Goal: Task Accomplishment & Management: Manage account settings

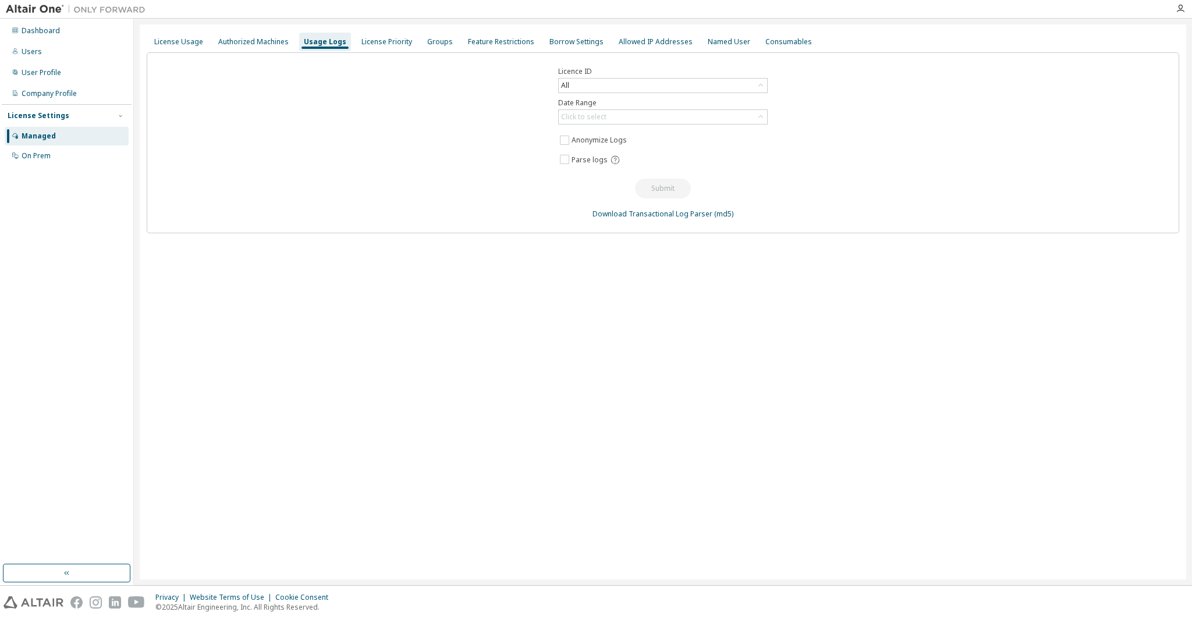
click at [473, 179] on div "Licence ID All Date Range Click to select Anonymize Logs Parse logs Submit Down…" at bounding box center [663, 142] width 1032 height 181
click at [79, 32] on div "Dashboard" at bounding box center [67, 31] width 124 height 19
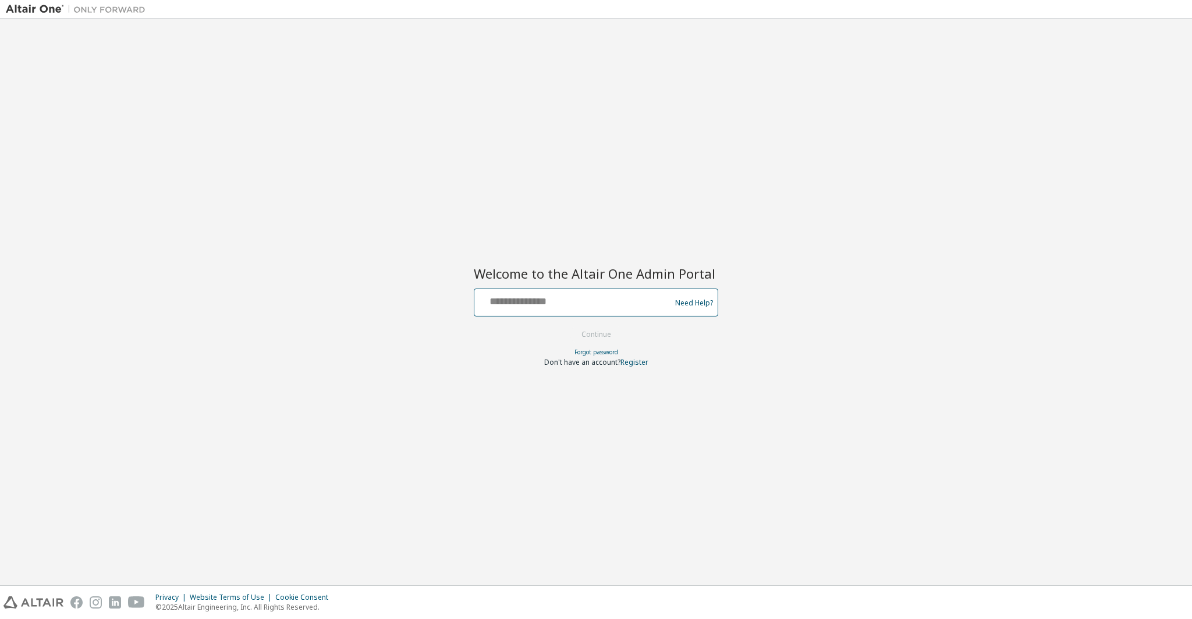
click at [562, 307] on input "text" at bounding box center [574, 300] width 190 height 17
click at [559, 304] on input "text" at bounding box center [574, 300] width 190 height 17
click at [603, 226] on div "Welcome to the Altair One Admin Portal Need Help? Please make sure that you pro…" at bounding box center [596, 301] width 1180 height 555
click at [502, 306] on input "text" at bounding box center [574, 300] width 190 height 17
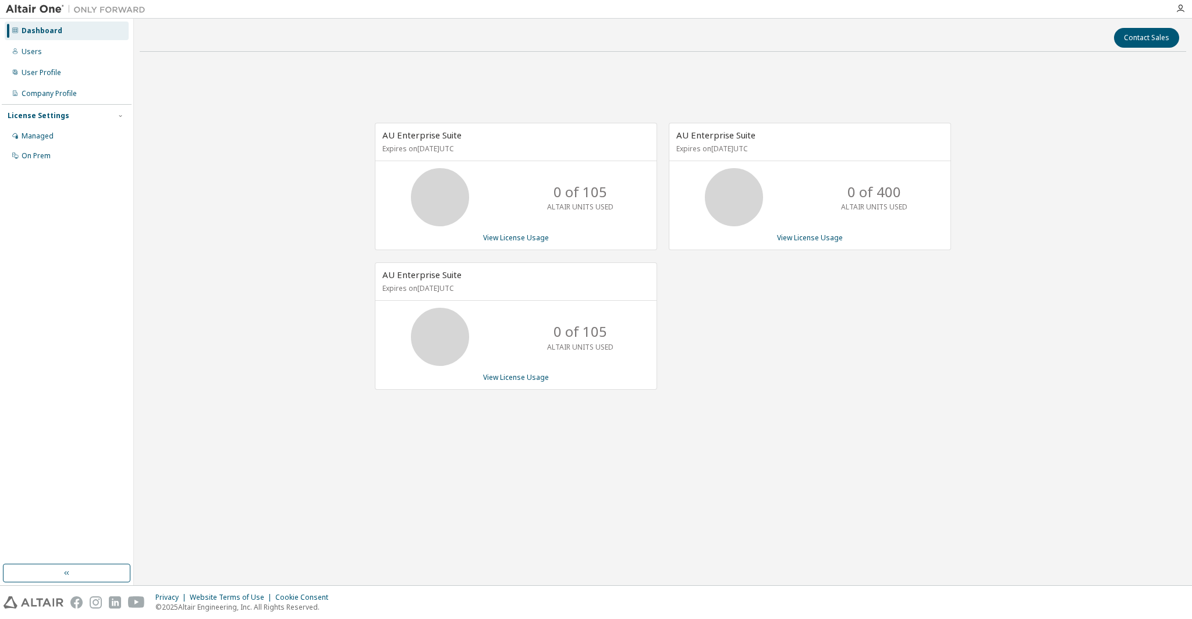
click at [908, 308] on div "AU Enterprise Suite Expires on December 8, 2026 UTC 0 of 400 ALTAIR UNITS USED …" at bounding box center [804, 262] width 294 height 279
click at [501, 303] on div "AU Enterprise Suite Expires on August 13, 2026 UTC 0 of 105 ALTAIR UNITS USED V…" at bounding box center [516, 325] width 282 height 127
click at [459, 293] on div "AU Enterprise Suite Expires on August 13, 2026 UTC" at bounding box center [515, 282] width 281 height 38
click at [851, 358] on div "AU Enterprise Suite Expires on December 8, 2026 UTC 0 of 400 ALTAIR UNITS USED …" at bounding box center [804, 262] width 294 height 279
click at [223, 218] on div "AU Enterprise Suite Expires on October 29, 2025 UTC 0 of 105 ALTAIR UNITS USED …" at bounding box center [663, 262] width 1046 height 403
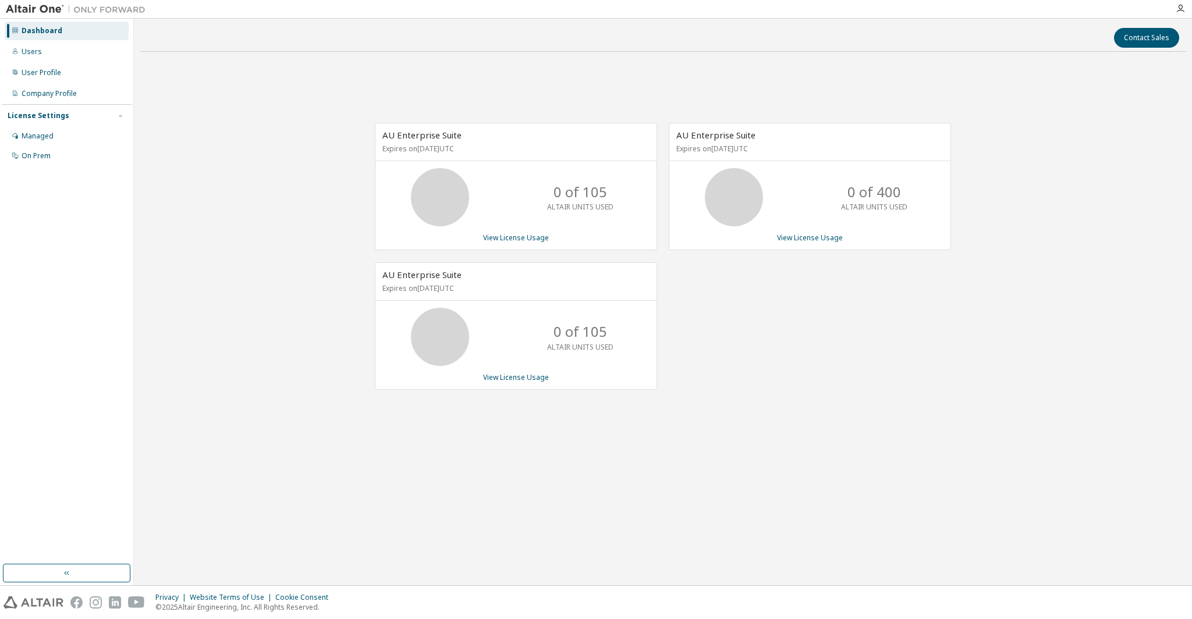
click at [810, 180] on div "0 of 400 ALTAIR UNITS USED" at bounding box center [809, 197] width 281 height 58
click at [818, 287] on div "AU Enterprise Suite Expires on December 8, 2026 UTC 0 of 400 ALTAIR UNITS USED …" at bounding box center [804, 262] width 294 height 279
click at [794, 505] on div "Contact Sales AU Enterprise Suite Expires on October 29, 2025 UTC 0 of 105 ALTA…" at bounding box center [663, 301] width 1046 height 555
click at [787, 428] on div "AU Enterprise Suite Expires on October 29, 2025 UTC 0 of 105 ALTAIR UNITS USED …" at bounding box center [663, 262] width 1046 height 403
click at [233, 538] on div "Contact Sales AU Enterprise Suite Expires on October 29, 2025 UTC 0 of 105 ALTA…" at bounding box center [663, 301] width 1046 height 555
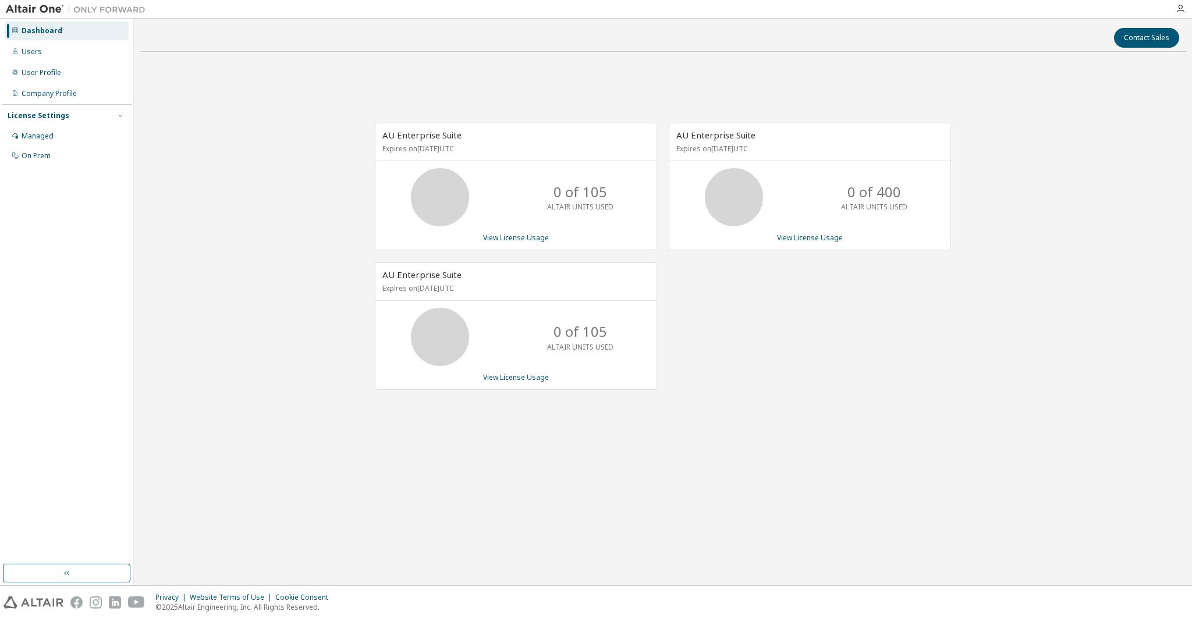
click at [283, 497] on div "Contact Sales AU Enterprise Suite Expires on October 29, 2025 UTC 0 of 105 ALTA…" at bounding box center [663, 301] width 1046 height 555
click at [816, 317] on div "AU Enterprise Suite Expires on December 8, 2026 UTC 0 of 400 ALTAIR UNITS USED …" at bounding box center [804, 262] width 294 height 279
click at [827, 331] on div "AU Enterprise Suite Expires on December 8, 2026 UTC 0 of 400 ALTAIR UNITS USED …" at bounding box center [804, 262] width 294 height 279
click at [791, 321] on div "AU Enterprise Suite Expires on December 8, 2026 UTC 0 of 400 ALTAIR UNITS USED …" at bounding box center [804, 262] width 294 height 279
click at [763, 354] on div "AU Enterprise Suite Expires on December 8, 2026 UTC 0 of 400 ALTAIR UNITS USED …" at bounding box center [804, 262] width 294 height 279
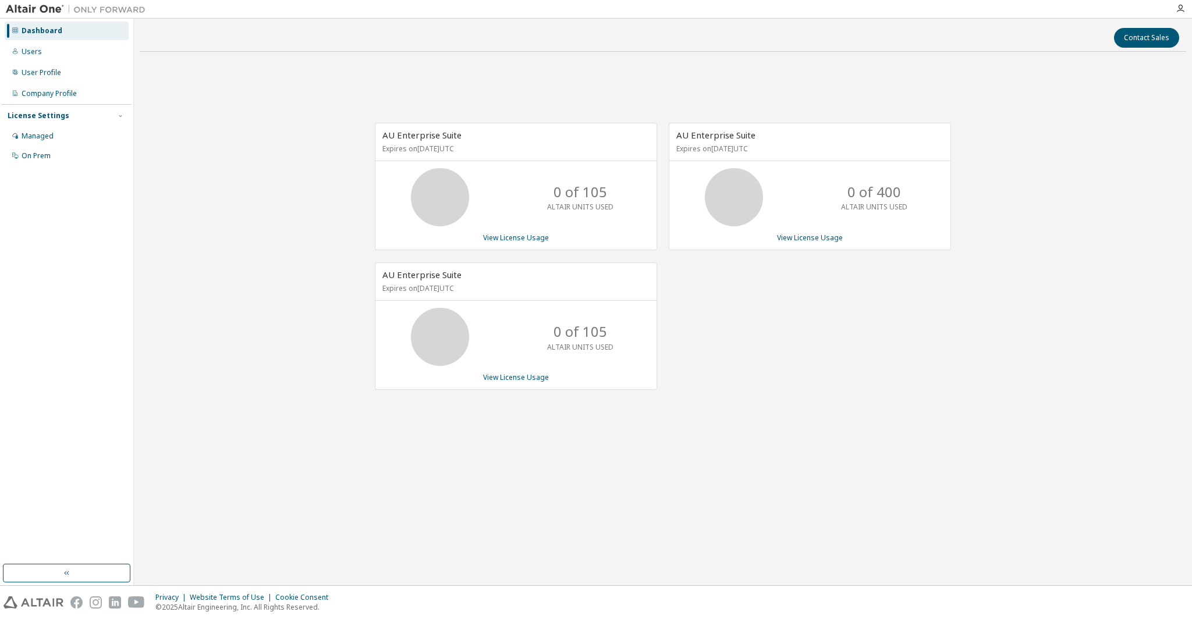
click at [768, 310] on div "AU Enterprise Suite Expires on December 8, 2026 UTC 0 of 400 ALTAIR UNITS USED …" at bounding box center [804, 262] width 294 height 279
click at [805, 292] on div "AU Enterprise Suite Expires on December 8, 2026 UTC 0 of 400 ALTAIR UNITS USED …" at bounding box center [804, 262] width 294 height 279
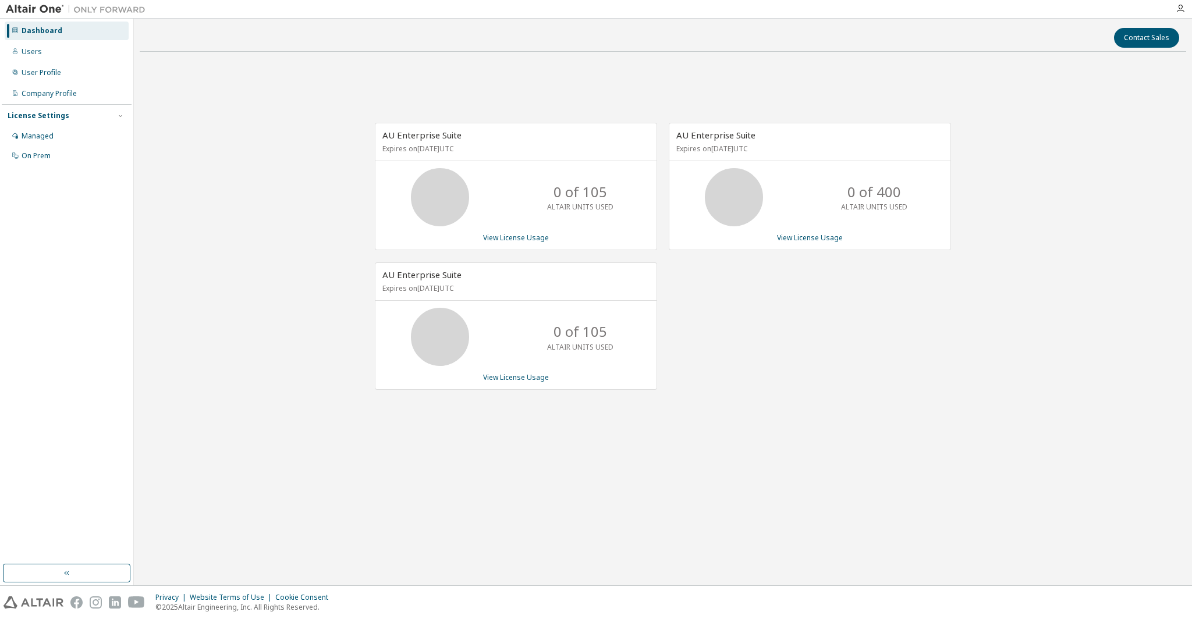
drag, startPoint x: 662, startPoint y: 372, endPoint x: 662, endPoint y: 390, distance: 17.5
click at [662, 389] on div "AU Enterprise Suite Expires on December 8, 2026 UTC 0 of 400 ALTAIR UNITS USED …" at bounding box center [804, 262] width 294 height 279
click at [895, 338] on div "AU Enterprise Suite Expires on December 8, 2026 UTC 0 of 400 ALTAIR UNITS USED …" at bounding box center [804, 262] width 294 height 279
click at [781, 382] on div "AU Enterprise Suite Expires on December 8, 2026 UTC 0 of 400 ALTAIR UNITS USED …" at bounding box center [804, 262] width 294 height 279
drag, startPoint x: 878, startPoint y: 193, endPoint x: 897, endPoint y: 196, distance: 19.3
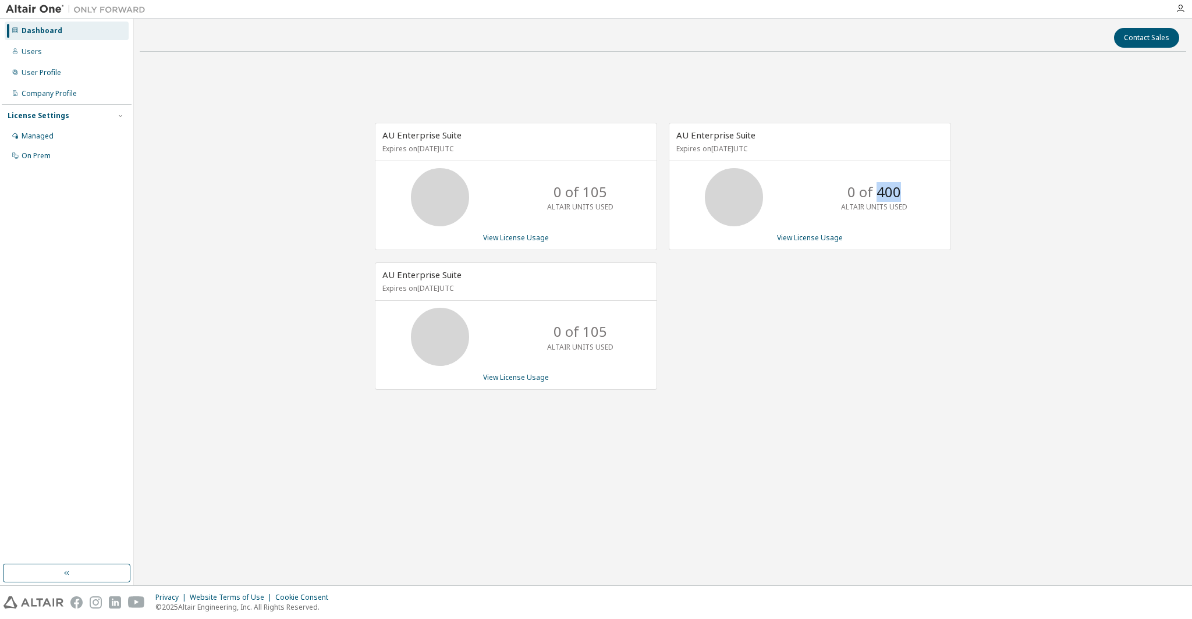
click at [897, 196] on p "0 of 400" at bounding box center [874, 192] width 54 height 20
click at [900, 197] on p "0 of 400" at bounding box center [874, 192] width 54 height 20
click at [894, 284] on div "AU Enterprise Suite Expires on December 8, 2026 UTC 0 of 400 ALTAIR UNITS USED …" at bounding box center [804, 262] width 294 height 279
drag, startPoint x: 880, startPoint y: 195, endPoint x: 900, endPoint y: 196, distance: 19.8
click at [900, 196] on div "0 of 400 ALTAIR UNITS USED" at bounding box center [874, 197] width 93 height 58
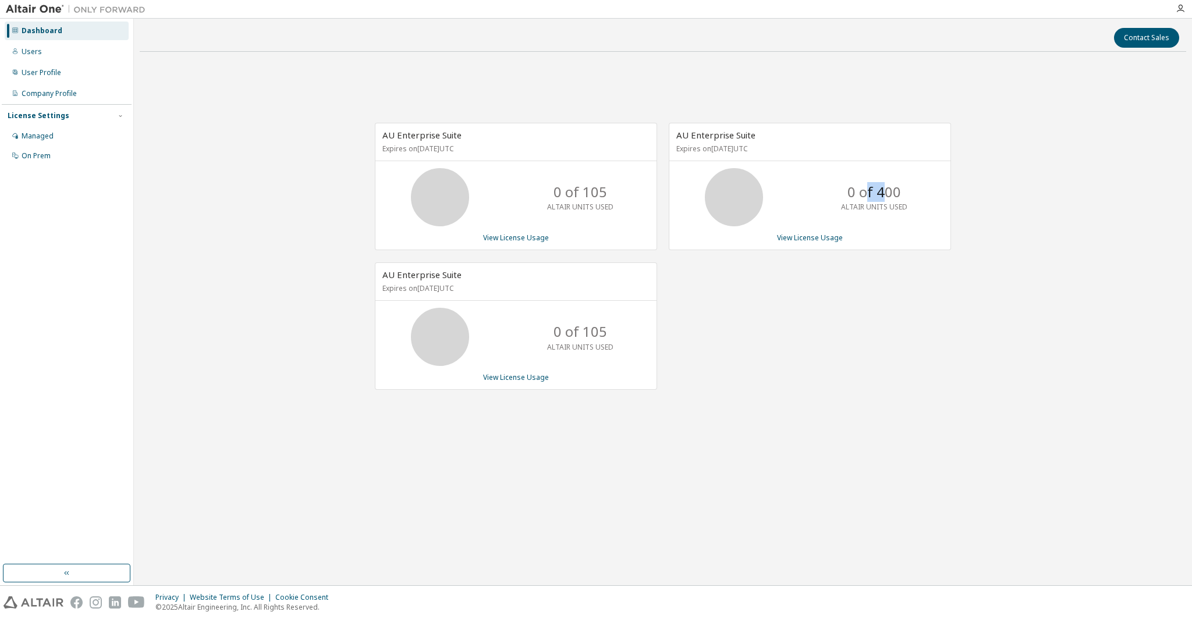
drag, startPoint x: 869, startPoint y: 191, endPoint x: 882, endPoint y: 194, distance: 13.7
click at [882, 194] on p "0 of 400" at bounding box center [874, 192] width 54 height 20
drag, startPoint x: 879, startPoint y: 193, endPoint x: 900, endPoint y: 197, distance: 21.8
click at [900, 197] on div "0 of 400 ALTAIR UNITS USED" at bounding box center [874, 197] width 93 height 58
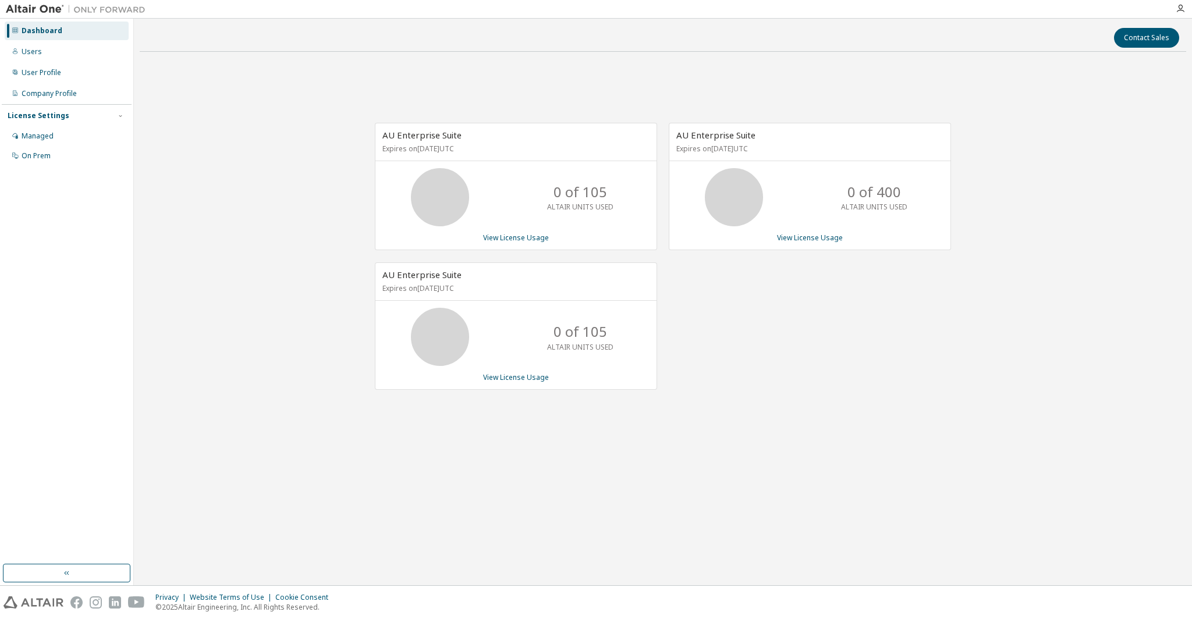
click at [910, 196] on div "0 of 400 ALTAIR UNITS USED" at bounding box center [874, 197] width 93 height 58
drag, startPoint x: 879, startPoint y: 197, endPoint x: 900, endPoint y: 196, distance: 21.0
click at [900, 196] on p "0 of 400" at bounding box center [874, 192] width 54 height 20
click at [910, 193] on div "0 of 400 ALTAIR UNITS USED" at bounding box center [874, 197] width 93 height 58
click at [899, 339] on div "AU Enterprise Suite Expires on December 8, 2026 UTC 0 of 400 ALTAIR UNITS USED …" at bounding box center [804, 262] width 294 height 279
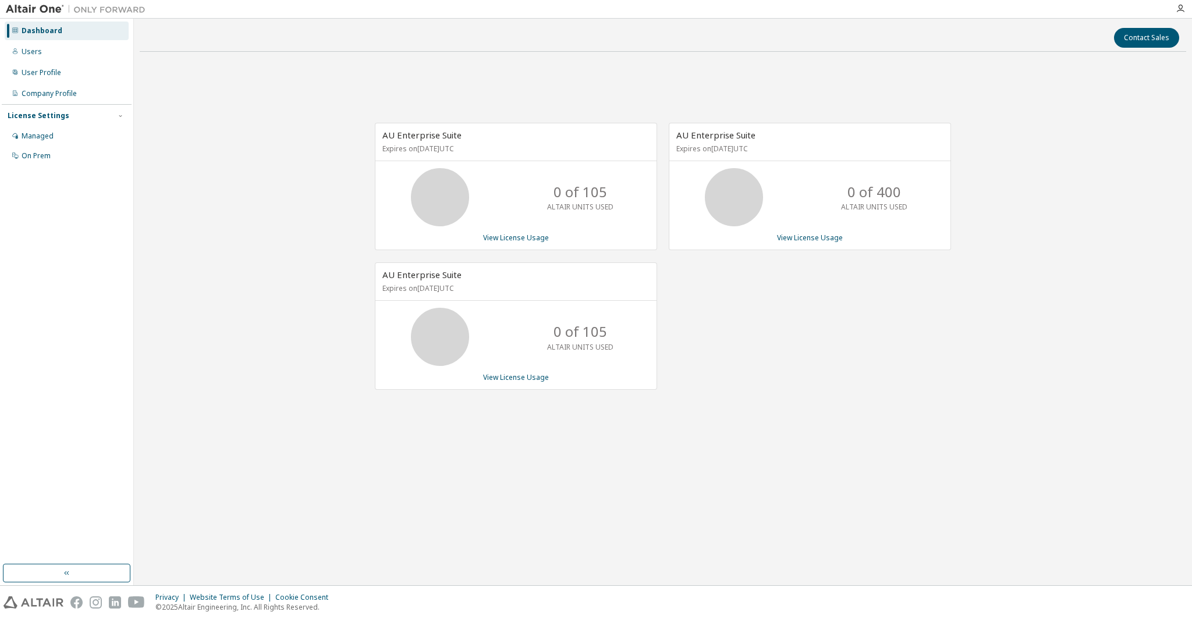
click at [866, 306] on div "AU Enterprise Suite Expires on December 8, 2026 UTC 0 of 400 ALTAIR UNITS USED …" at bounding box center [804, 262] width 294 height 279
click at [788, 285] on div "AU Enterprise Suite Expires on December 8, 2026 UTC 0 of 400 ALTAIR UNITS USED …" at bounding box center [804, 262] width 294 height 279
click at [840, 347] on div "AU Enterprise Suite Expires on December 8, 2026 UTC 0 of 400 ALTAIR UNITS USED …" at bounding box center [804, 262] width 294 height 279
click at [251, 292] on div "AU Enterprise Suite Expires on October 29, 2025 UTC 0 of 105 ALTAIR UNITS USED …" at bounding box center [663, 262] width 1046 height 403
click at [55, 73] on div "User Profile" at bounding box center [42, 72] width 40 height 9
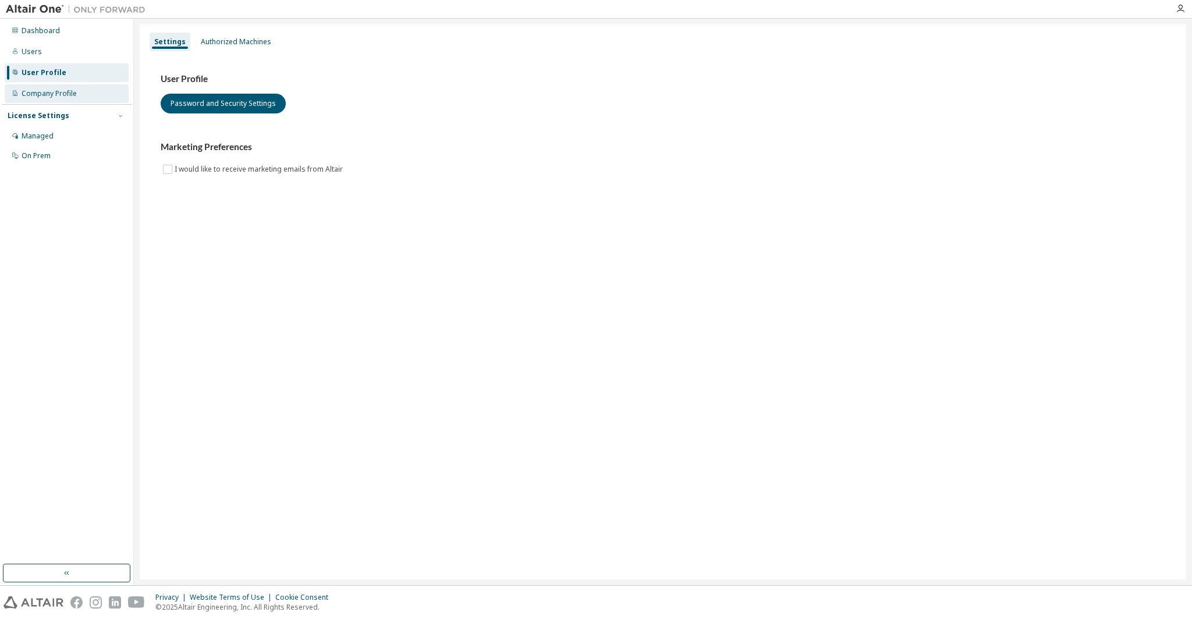
click at [66, 98] on div "Company Profile" at bounding box center [49, 93] width 55 height 9
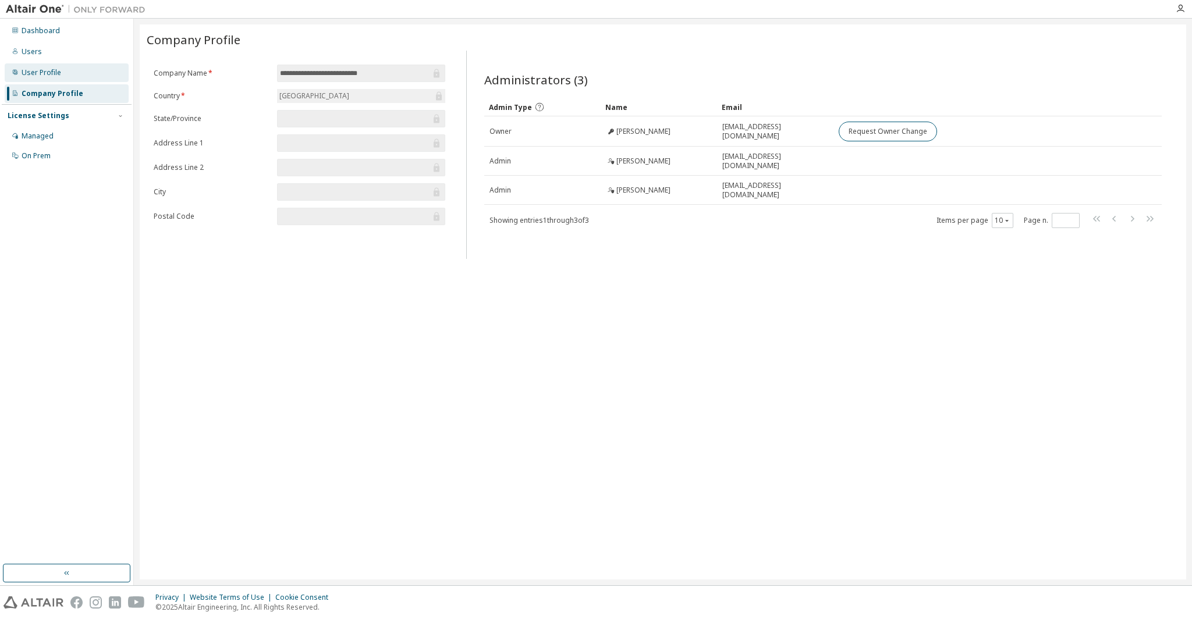
click at [33, 76] on div "User Profile" at bounding box center [42, 72] width 40 height 9
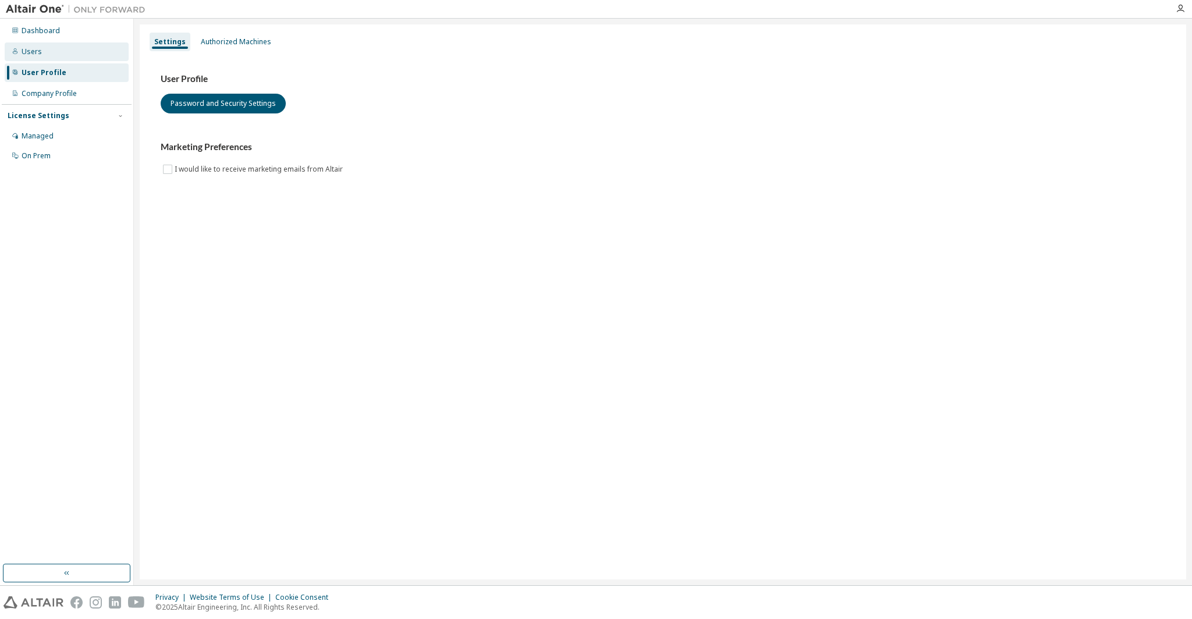
click at [40, 57] on div "Users" at bounding box center [67, 51] width 124 height 19
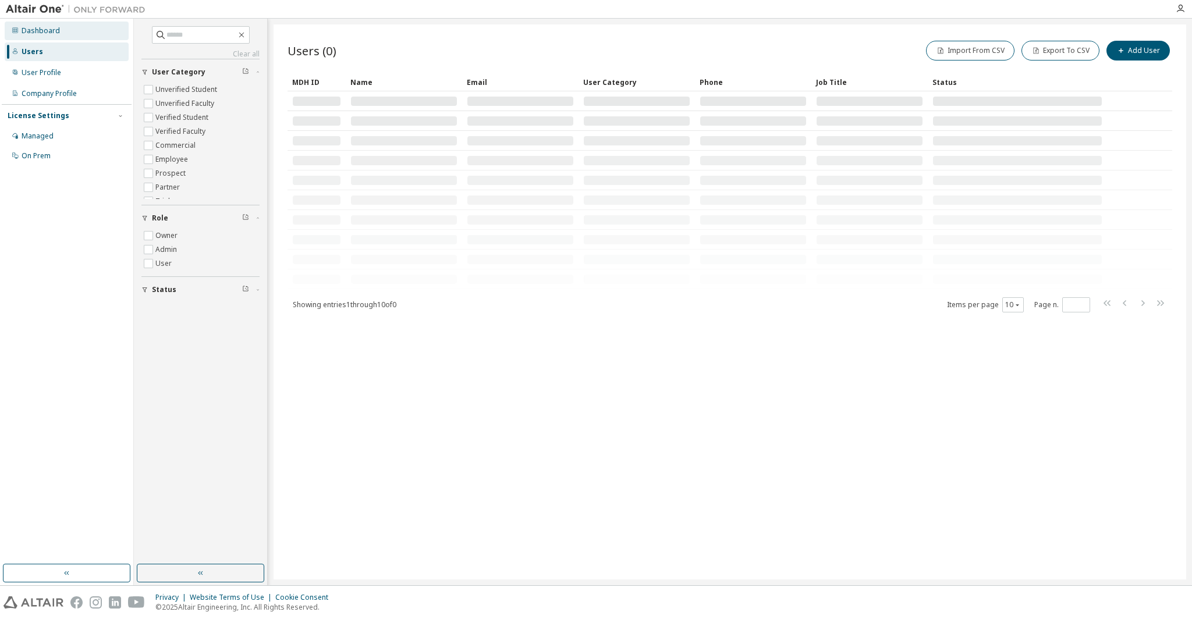
click at [45, 33] on div "Dashboard" at bounding box center [41, 30] width 38 height 9
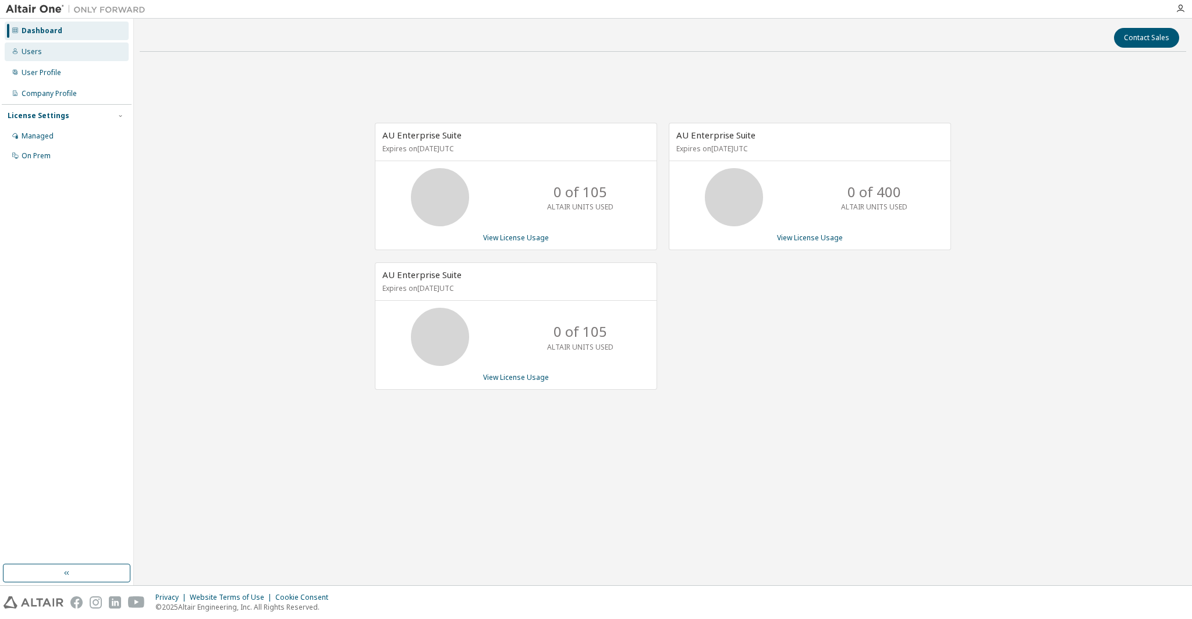
click at [41, 54] on div "Users" at bounding box center [67, 51] width 124 height 19
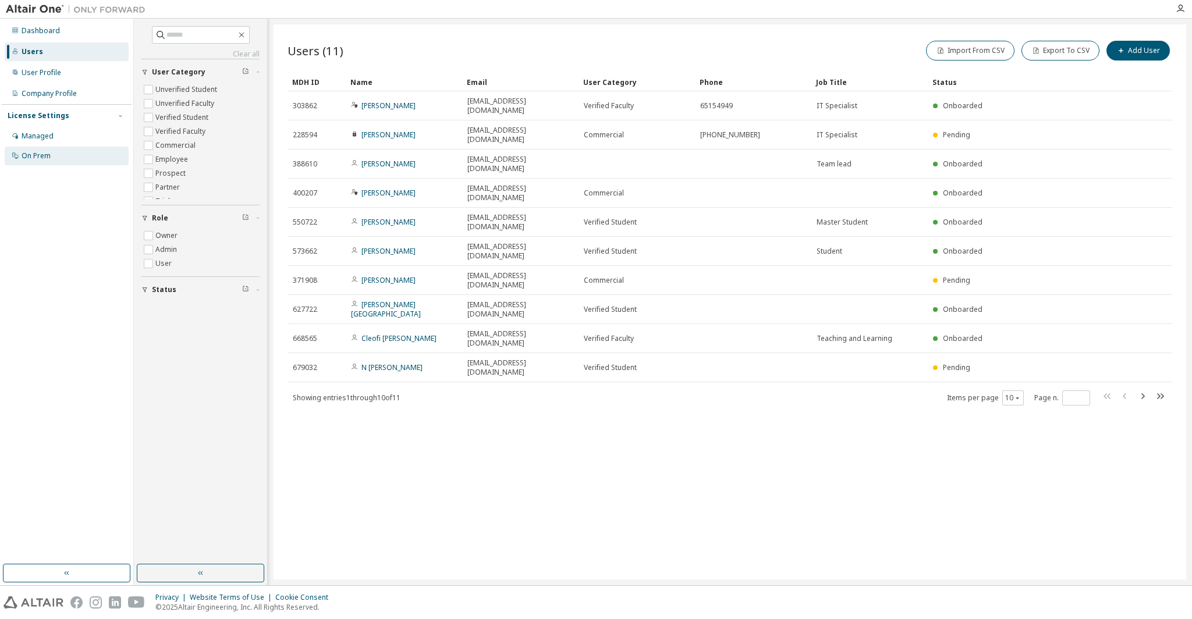
click at [46, 155] on div "On Prem" at bounding box center [36, 155] width 29 height 9
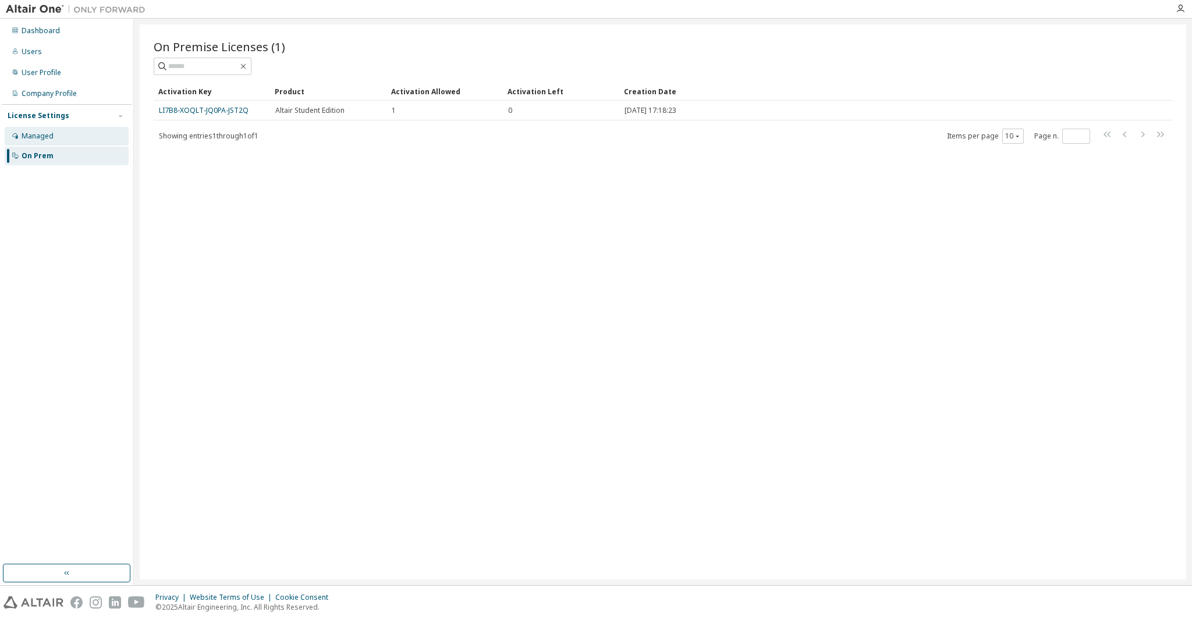
click at [16, 140] on div at bounding box center [15, 136] width 7 height 9
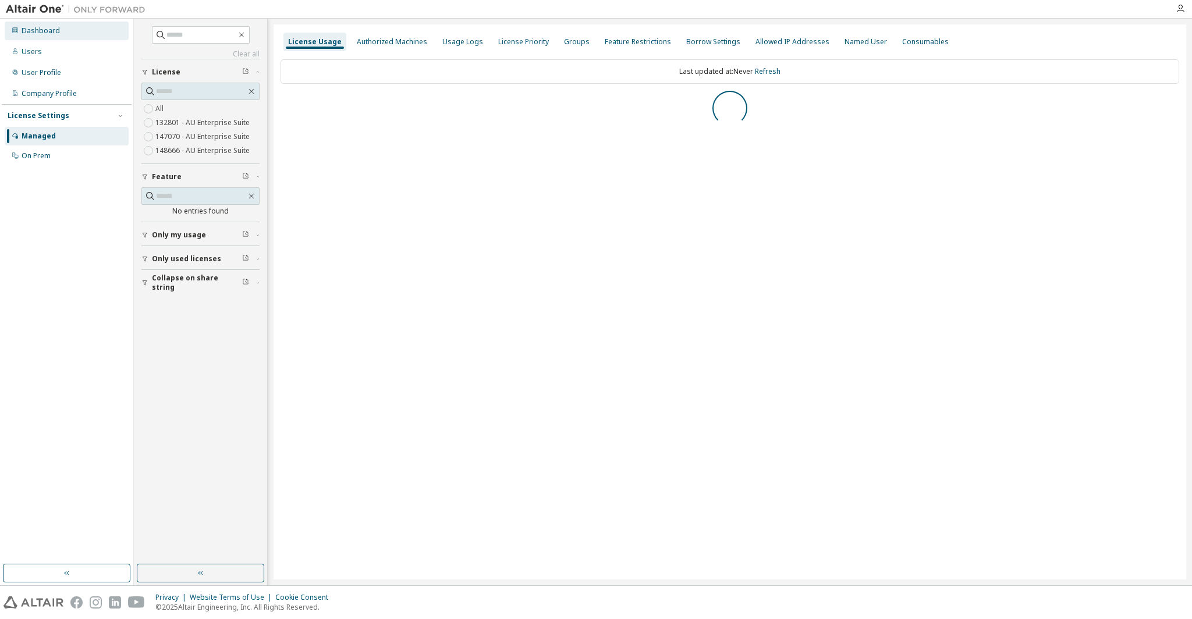
click at [55, 37] on div "Dashboard" at bounding box center [67, 31] width 124 height 19
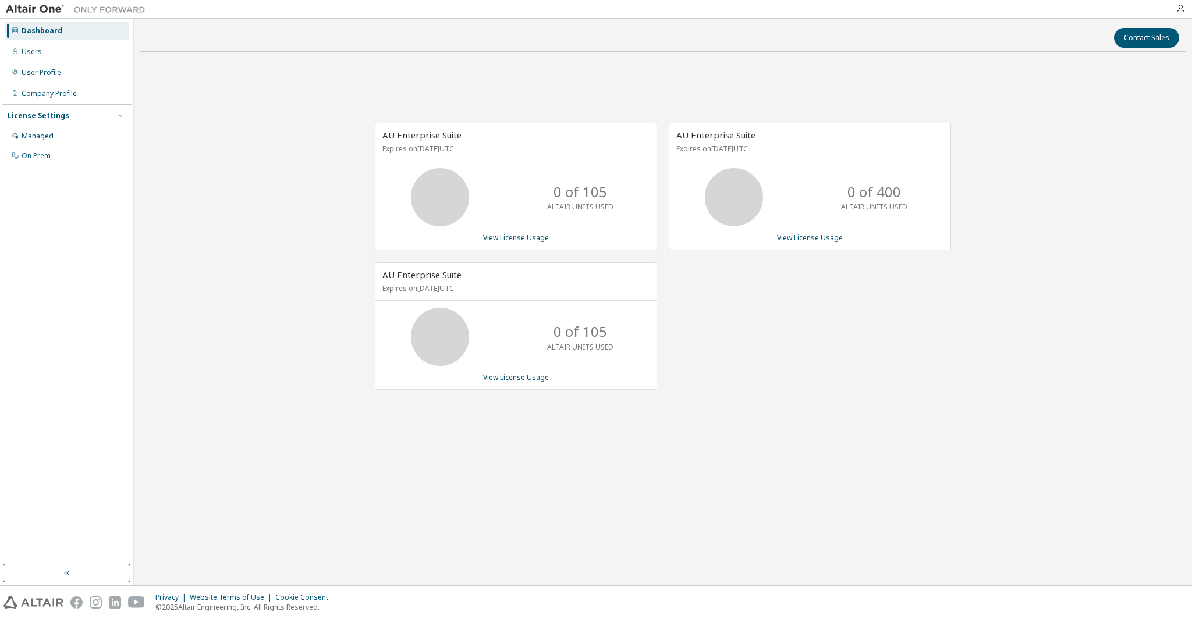
click at [727, 486] on div "Contact Sales AU Enterprise Suite Expires on October 29, 2025 UTC 0 of 105 ALTA…" at bounding box center [663, 301] width 1046 height 555
click at [745, 384] on div "AU Enterprise Suite Expires on December 8, 2026 UTC 0 of 400 ALTAIR UNITS USED …" at bounding box center [804, 262] width 294 height 279
click at [272, 206] on div "AU Enterprise Suite Expires on October 29, 2025 UTC 0 of 105 ALTAIR UNITS USED …" at bounding box center [663, 262] width 1046 height 403
click at [262, 190] on div "AU Enterprise Suite Expires on October 29, 2025 UTC 0 of 105 ALTAIR UNITS USED …" at bounding box center [663, 262] width 1046 height 403
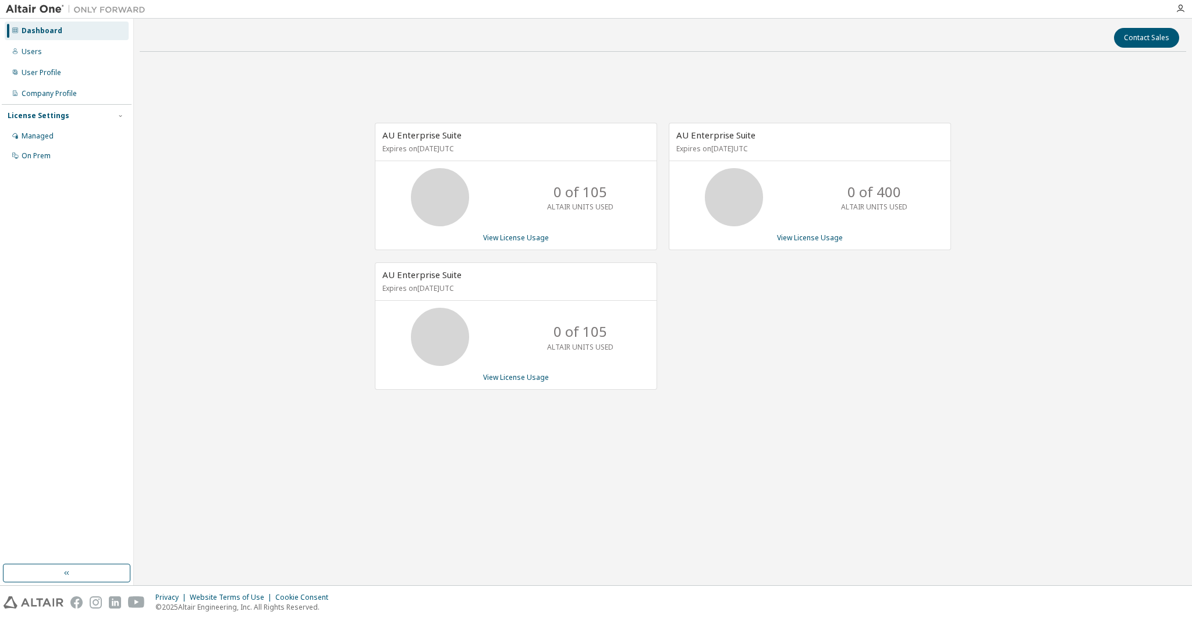
click at [241, 95] on div "AU Enterprise Suite Expires on October 29, 2025 UTC 0 of 105 ALTAIR UNITS USED …" at bounding box center [663, 262] width 1046 height 403
click at [52, 70] on div "User Profile" at bounding box center [42, 72] width 40 height 9
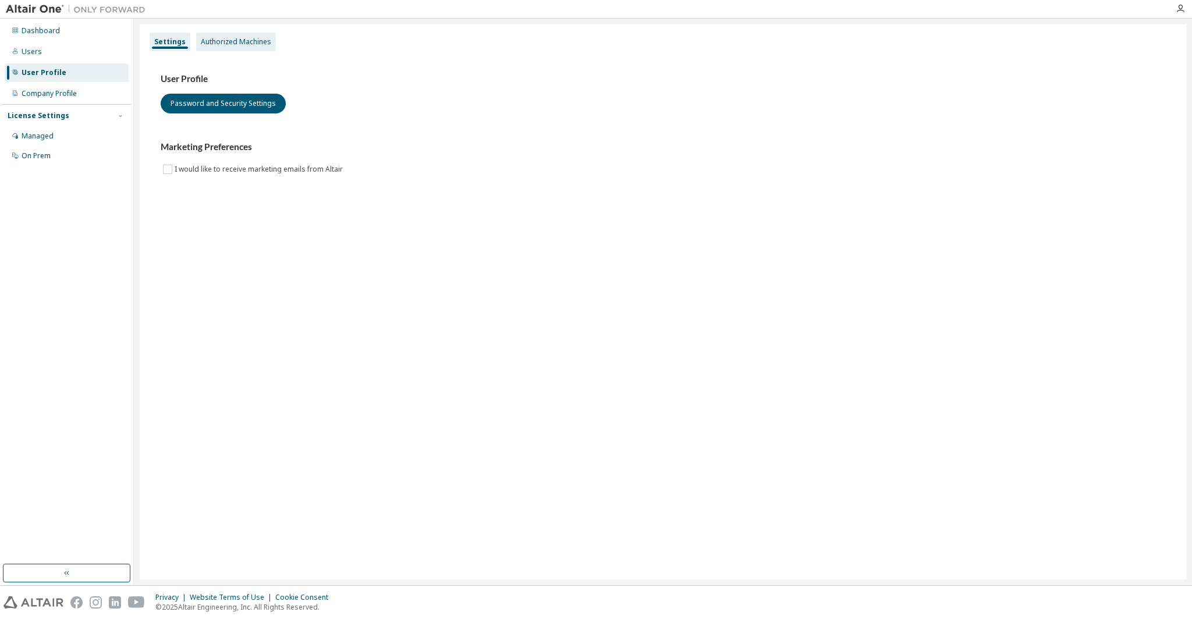
click at [229, 45] on div "Authorized Machines" at bounding box center [236, 41] width 70 height 9
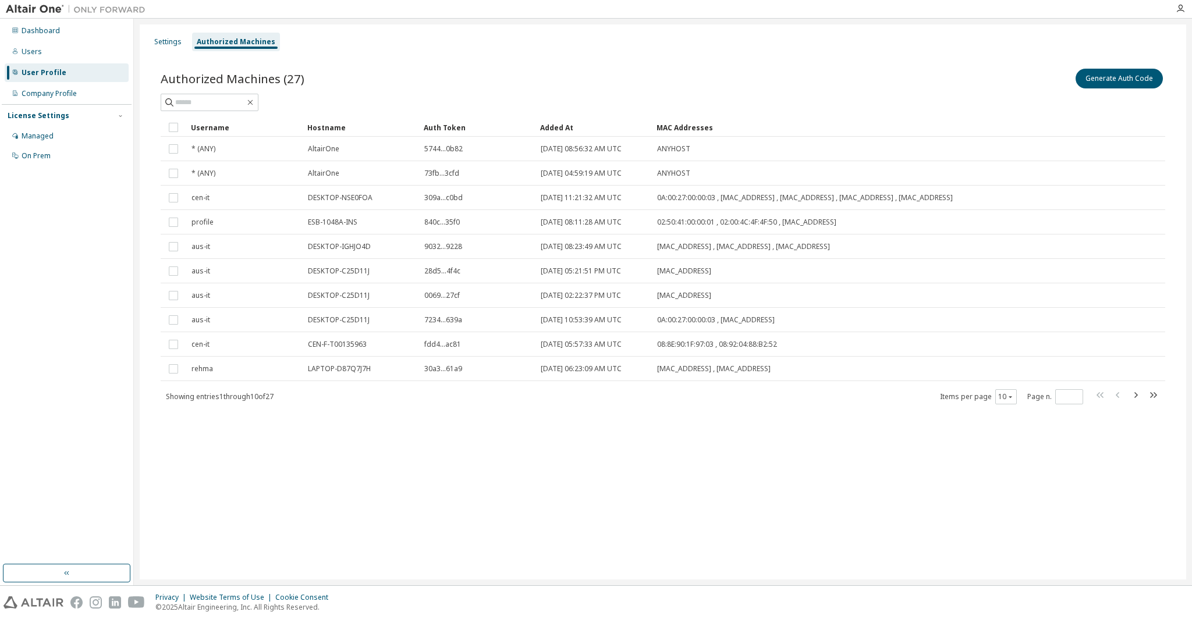
click at [889, 81] on div "Generate Auth Code" at bounding box center [914, 78] width 502 height 24
click at [168, 38] on div "Settings" at bounding box center [167, 41] width 27 height 9
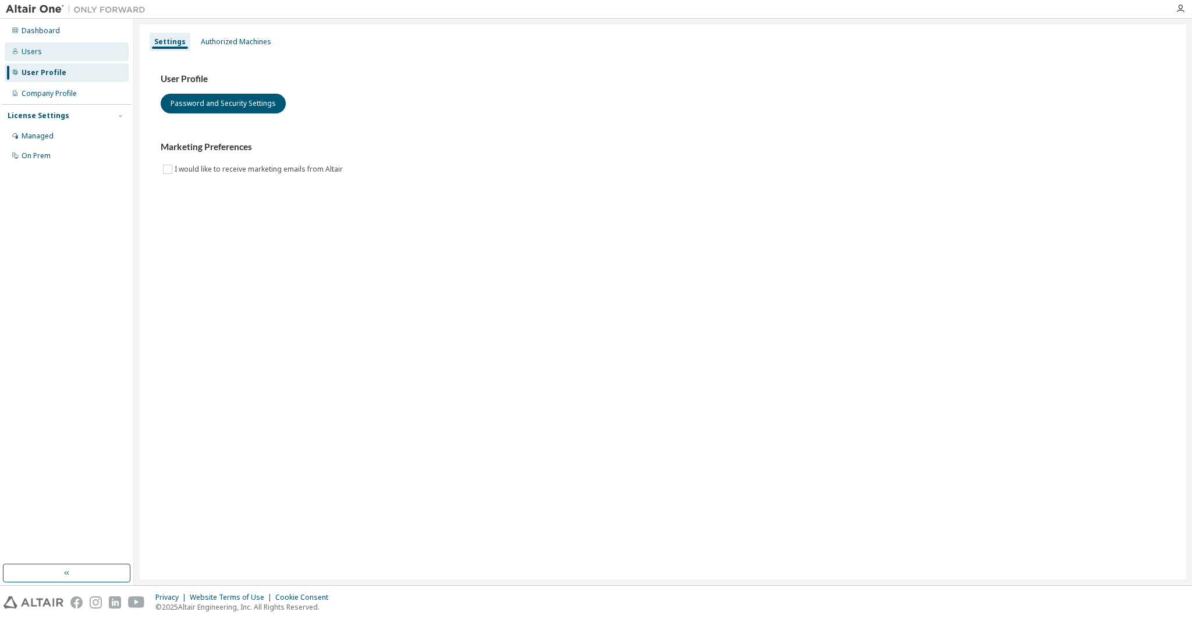
click at [47, 54] on div "Users" at bounding box center [67, 51] width 124 height 19
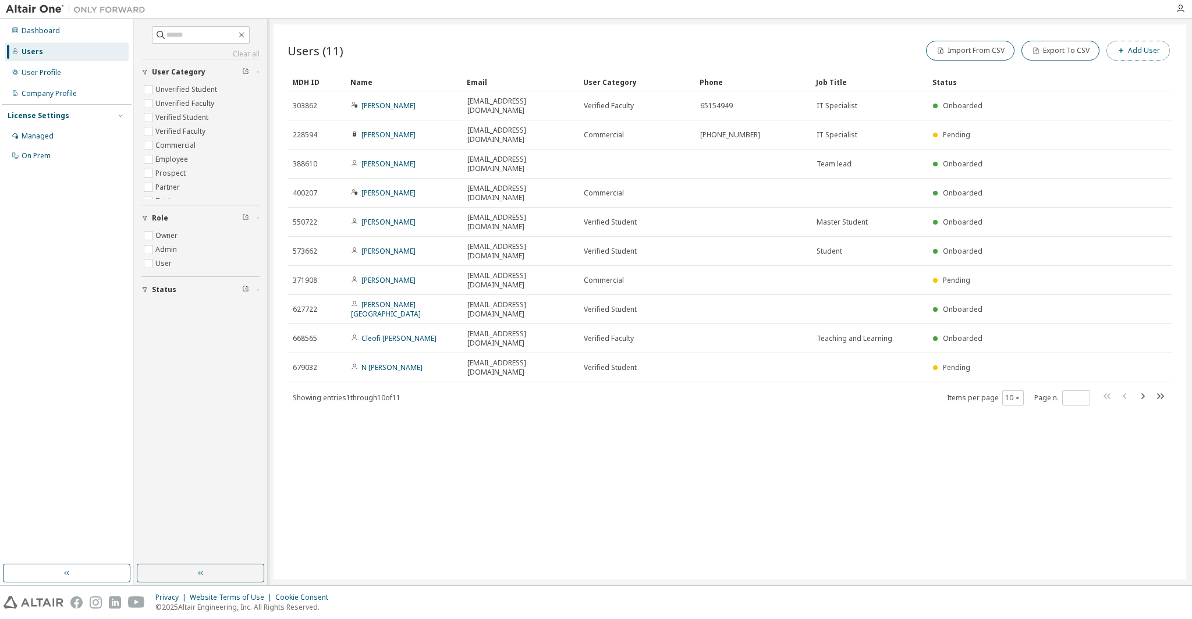
click at [1142, 47] on button "Add User" at bounding box center [1137, 51] width 63 height 20
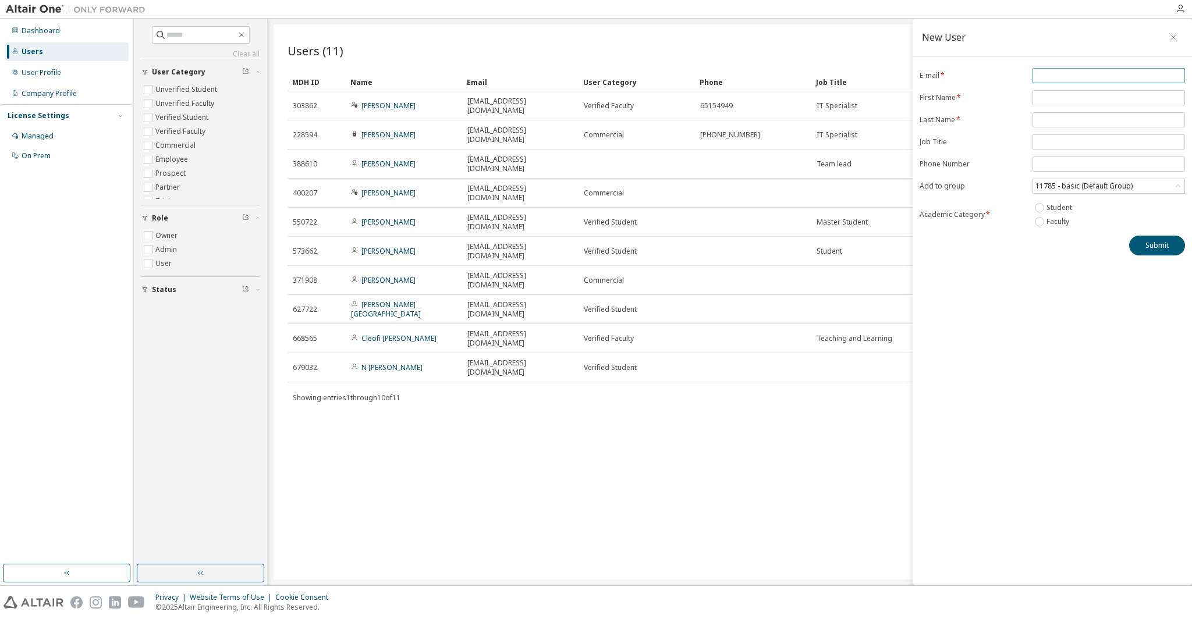
click at [1081, 77] on input "email" at bounding box center [1108, 75] width 147 height 9
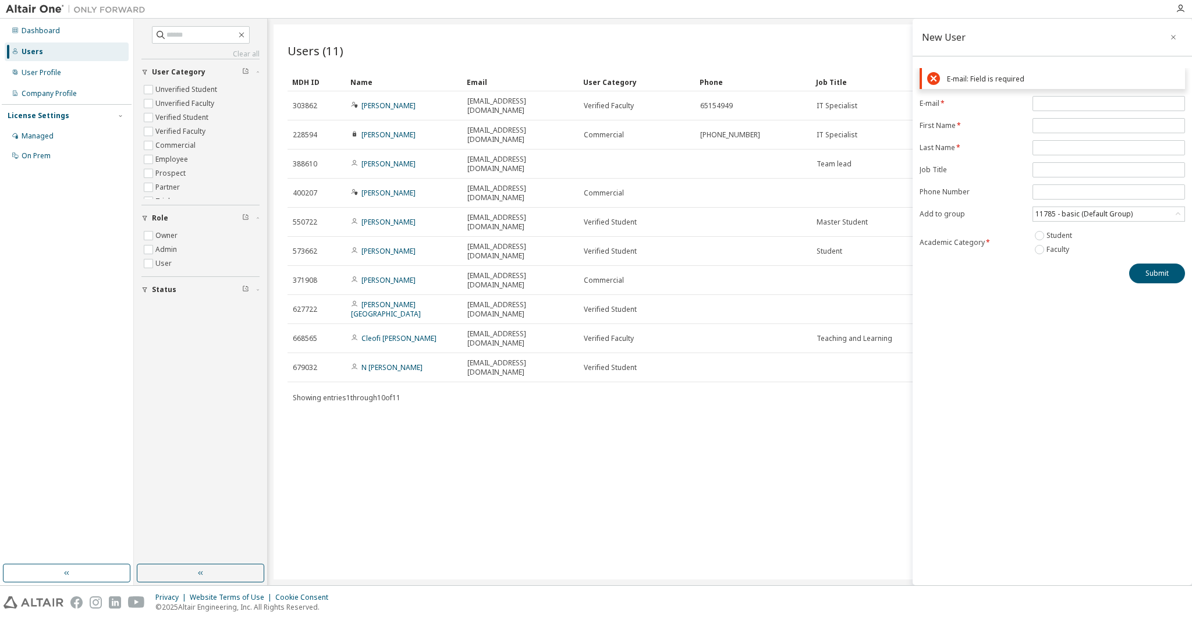
click at [1047, 269] on div "New User E-mail: Field is required E-mail * First Name * Last Name * Job Title …" at bounding box center [1051, 302] width 279 height 567
click at [1068, 28] on div "New User" at bounding box center [1051, 38] width 279 height 38
click at [1173, 34] on icon "button" at bounding box center [1173, 37] width 8 height 9
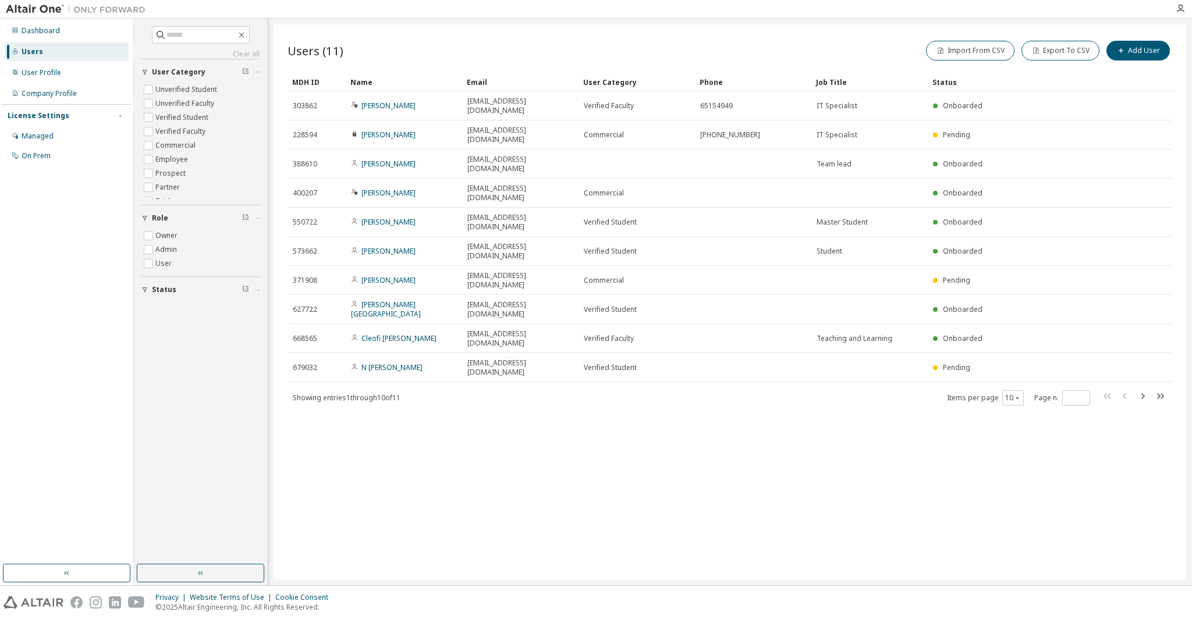
click at [1104, 28] on div "Users (11) Import From CSV Export To CSV Add User Clear Load Save Save As Field…" at bounding box center [730, 301] width 912 height 555
click at [1074, 56] on button "Export To CSV" at bounding box center [1060, 51] width 78 height 20
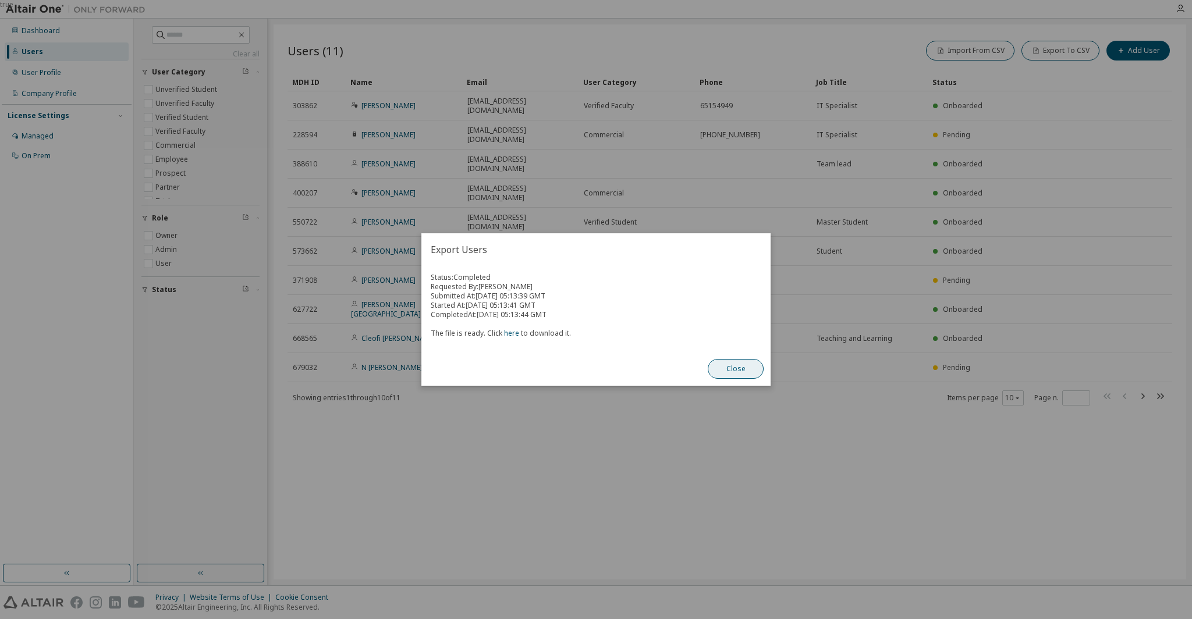
click at [717, 370] on button "Close" at bounding box center [736, 369] width 56 height 20
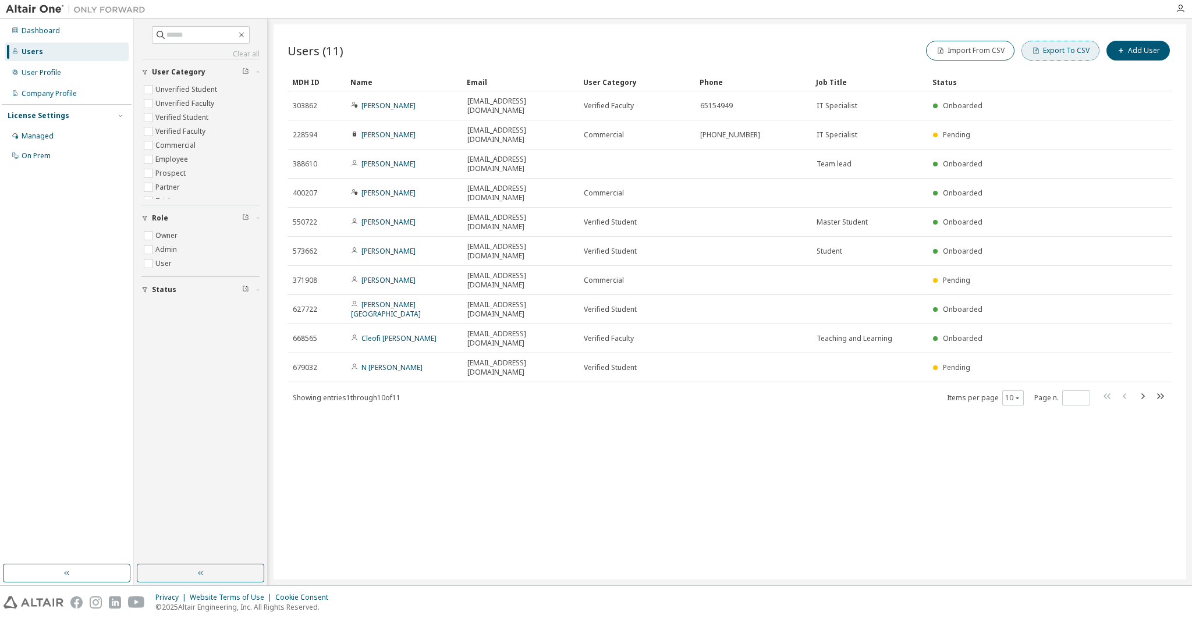
click at [1070, 48] on button "Export To CSV" at bounding box center [1060, 51] width 78 height 20
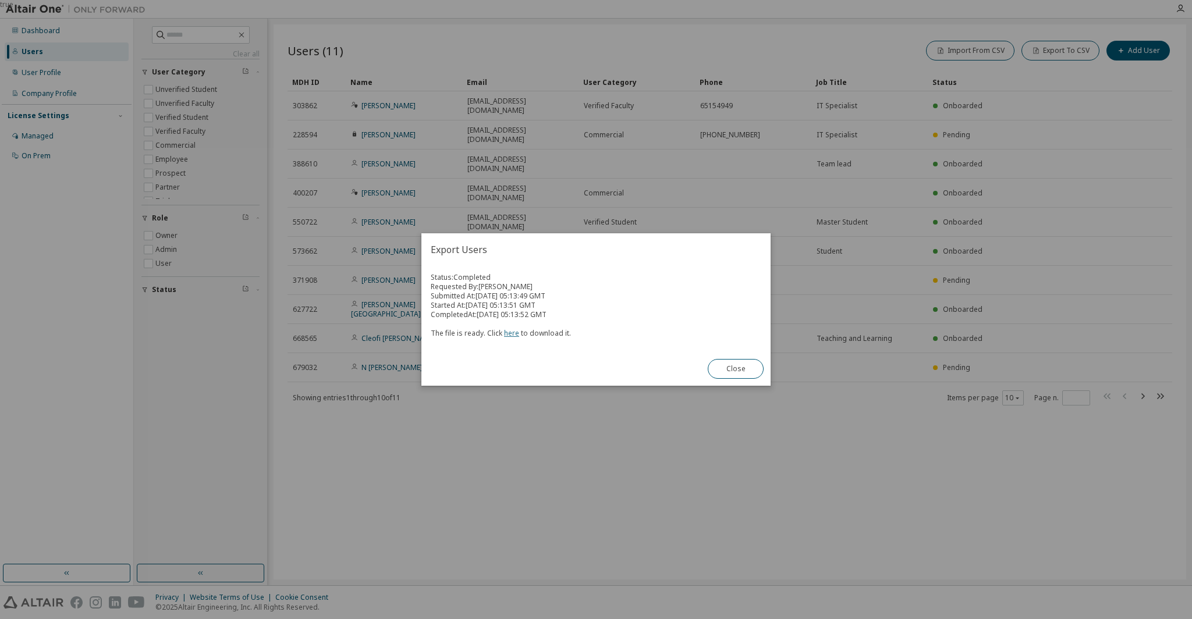
click at [513, 334] on link "here" at bounding box center [511, 333] width 15 height 10
click at [740, 371] on button "Close" at bounding box center [736, 369] width 56 height 20
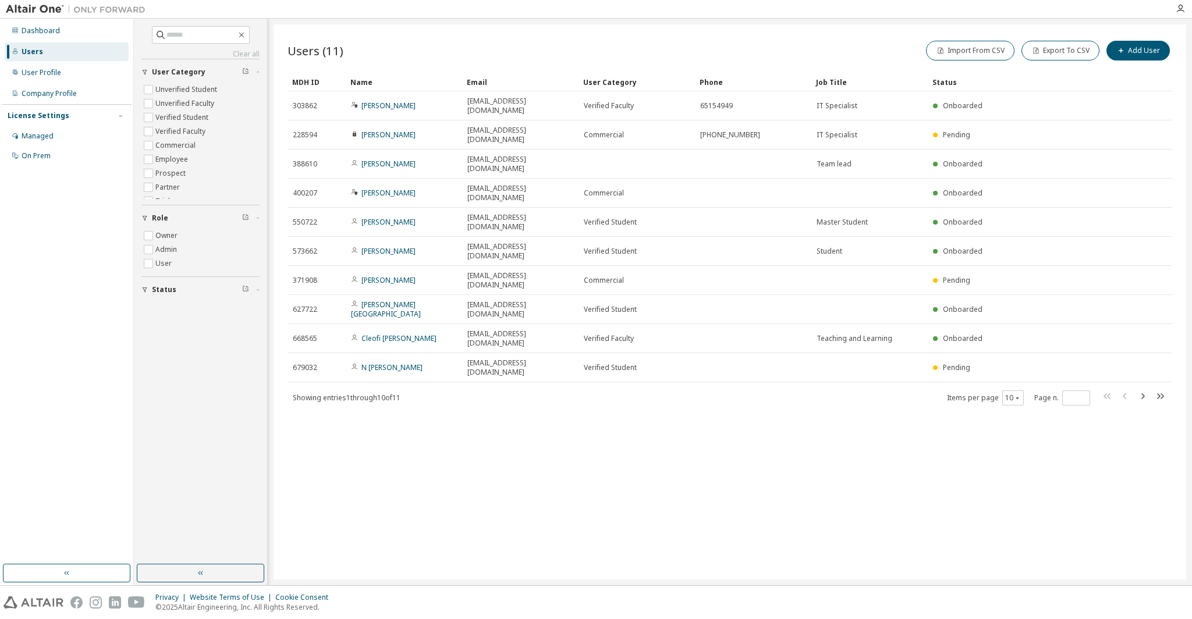
click at [503, 374] on div "Users (11) Import From CSV Export To CSV Add User Clear Load Save Save As Field…" at bounding box center [730, 301] width 912 height 555
